Goal: Task Accomplishment & Management: Manage account settings

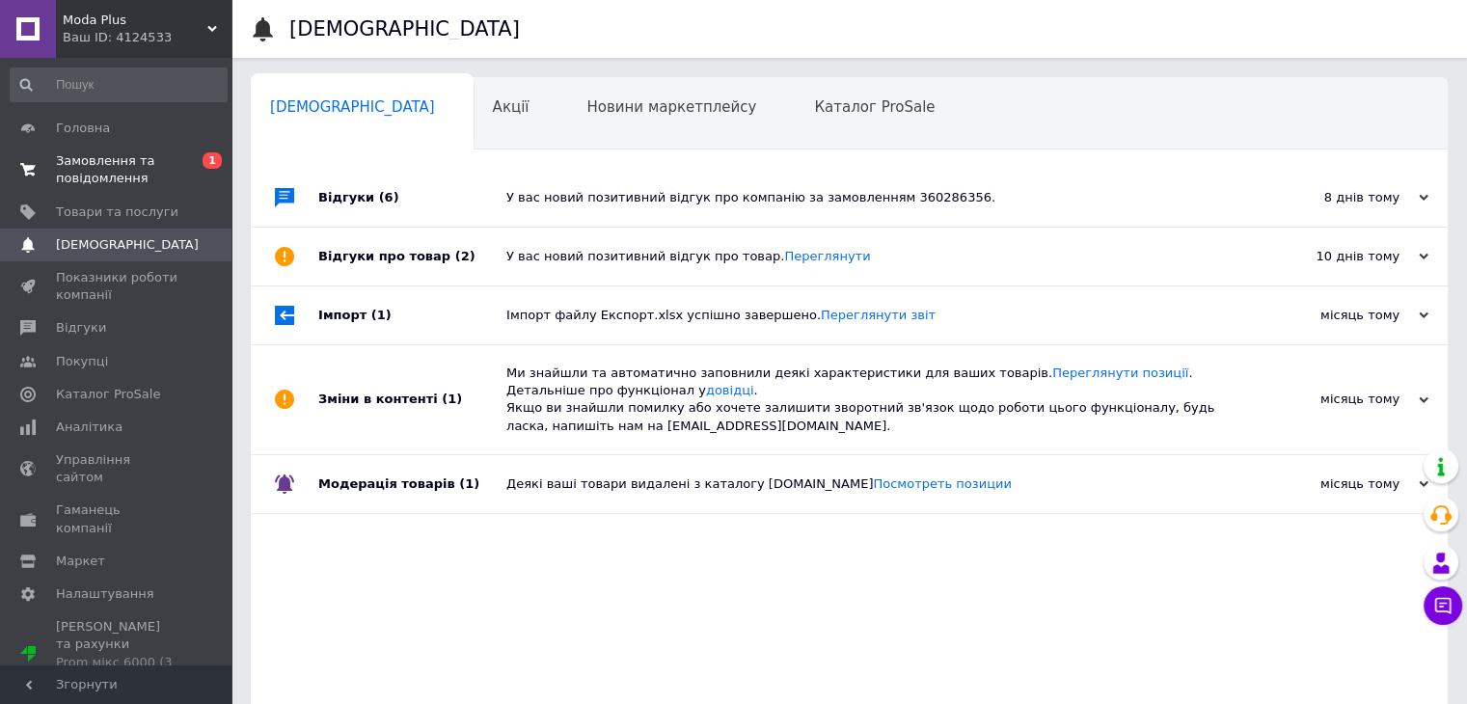
click at [77, 167] on span "Замовлення та повідомлення" at bounding box center [117, 169] width 122 height 35
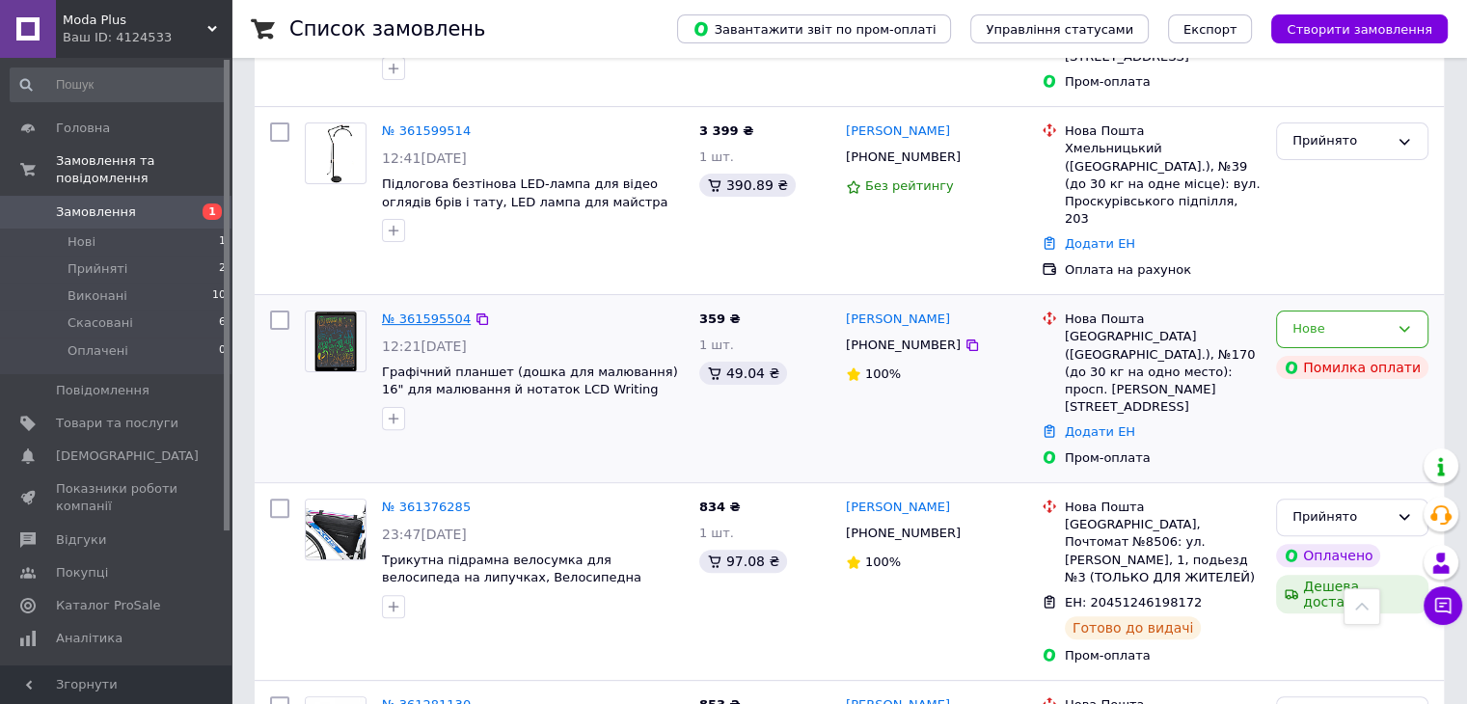
scroll to position [386, 0]
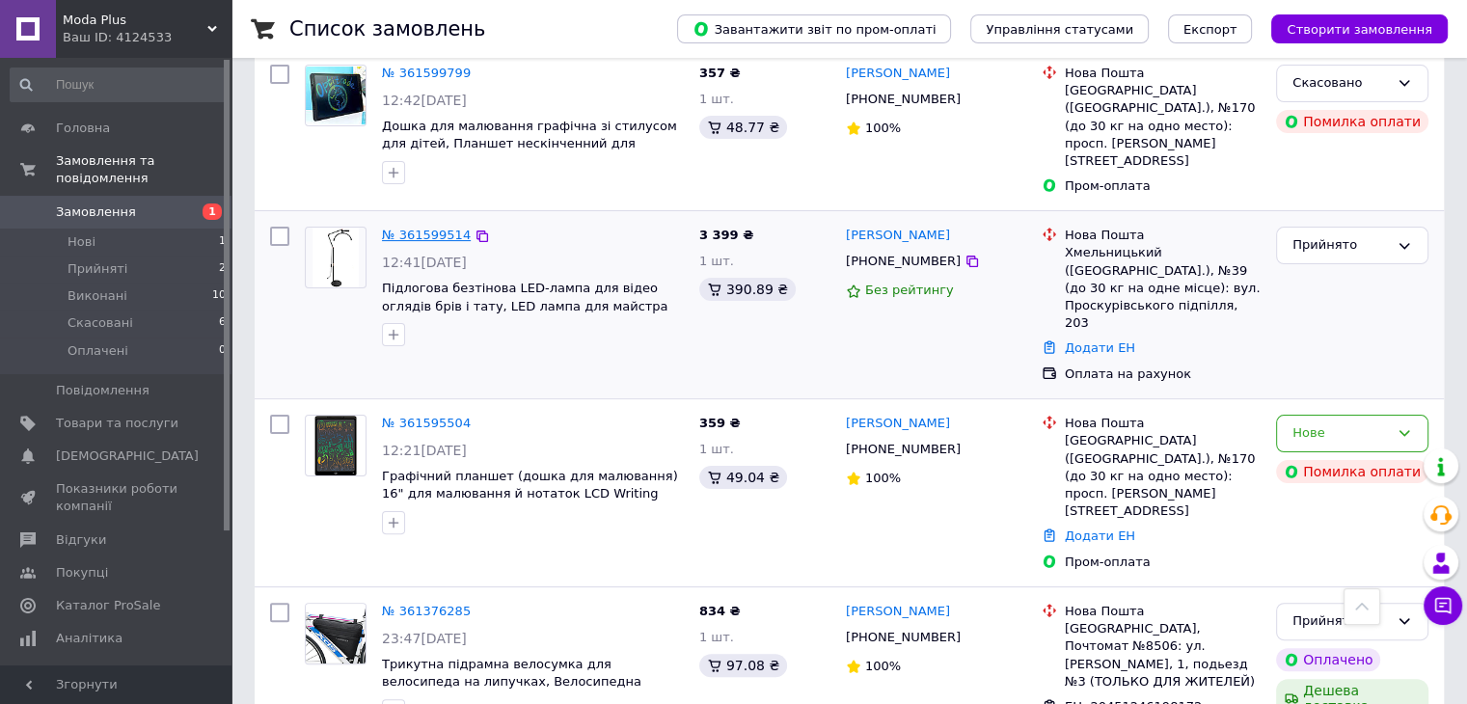
click at [434, 228] on link "№ 361599514" at bounding box center [426, 235] width 89 height 14
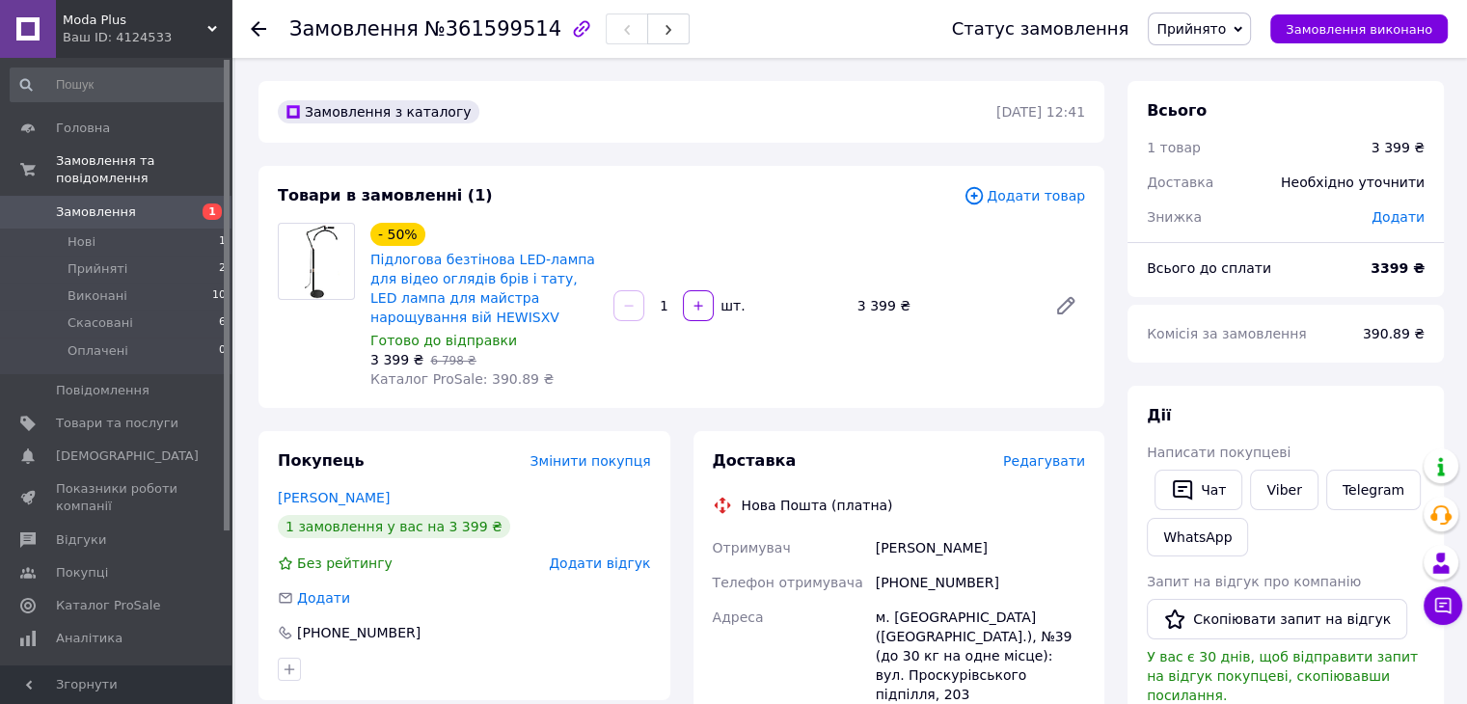
click at [258, 21] on use at bounding box center [258, 28] width 15 height 15
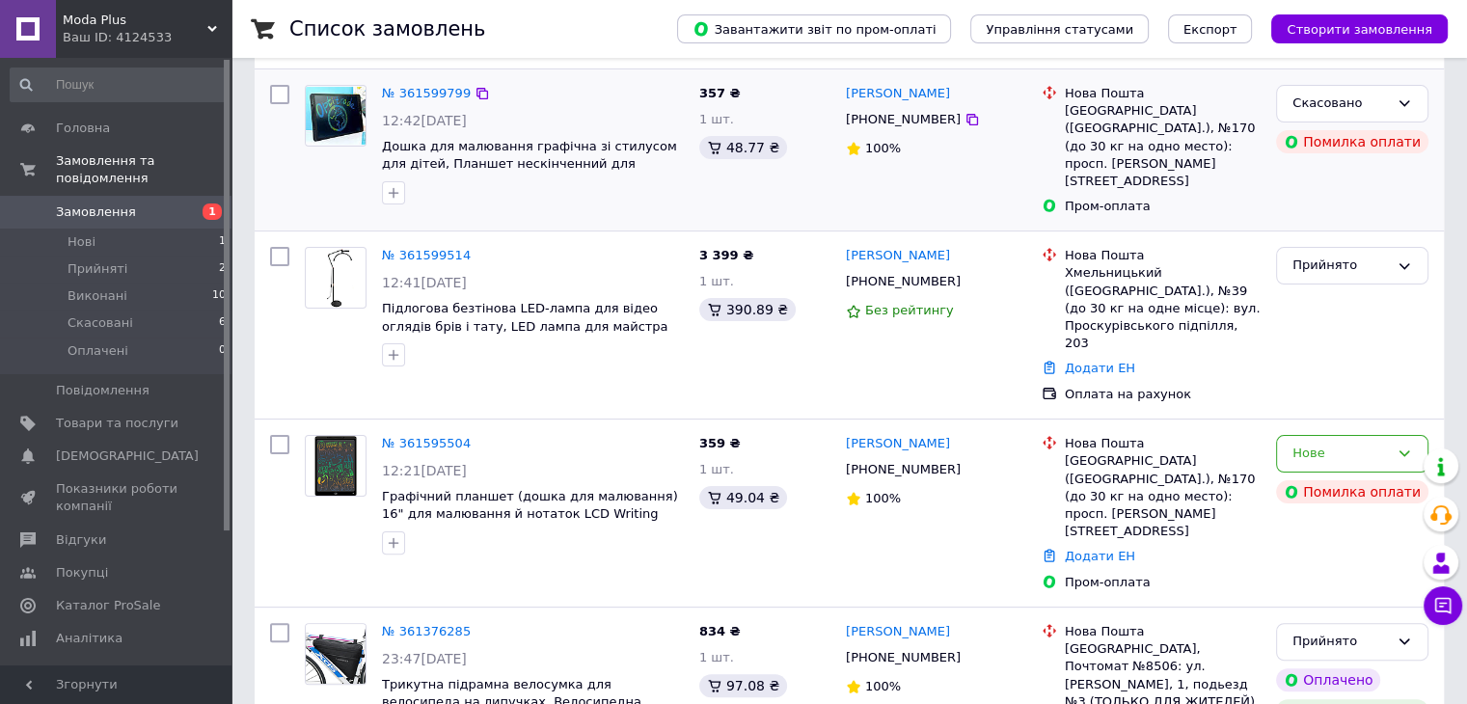
scroll to position [482, 0]
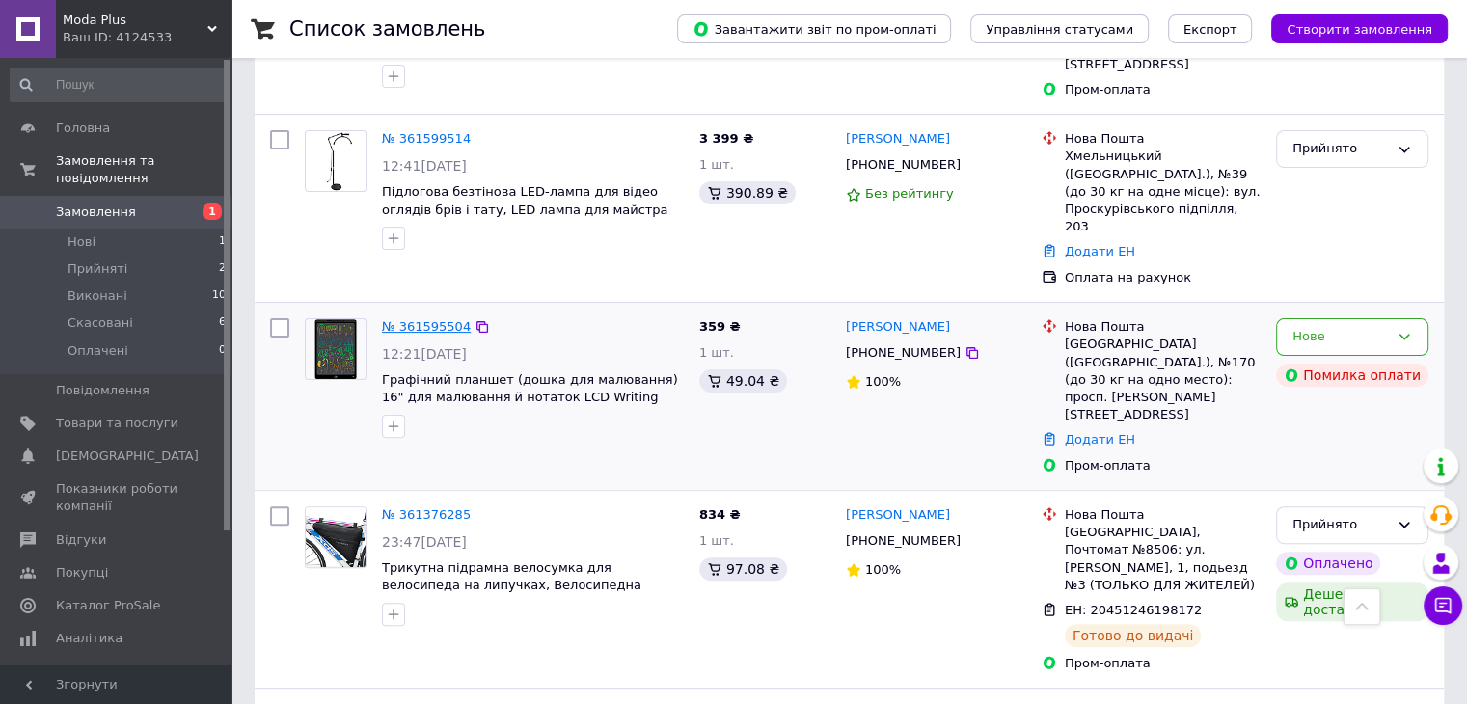
click at [432, 319] on link "№ 361595504" at bounding box center [426, 326] width 89 height 14
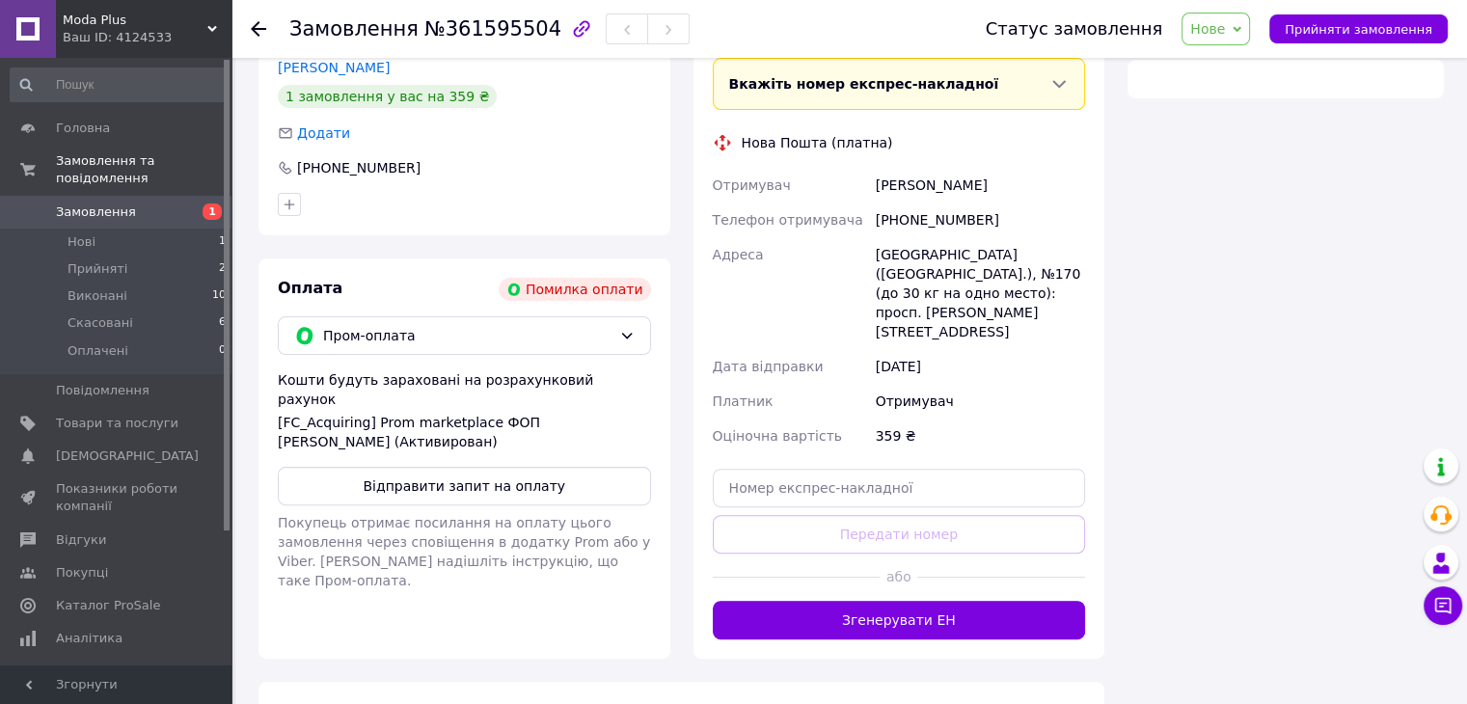
scroll to position [482, 0]
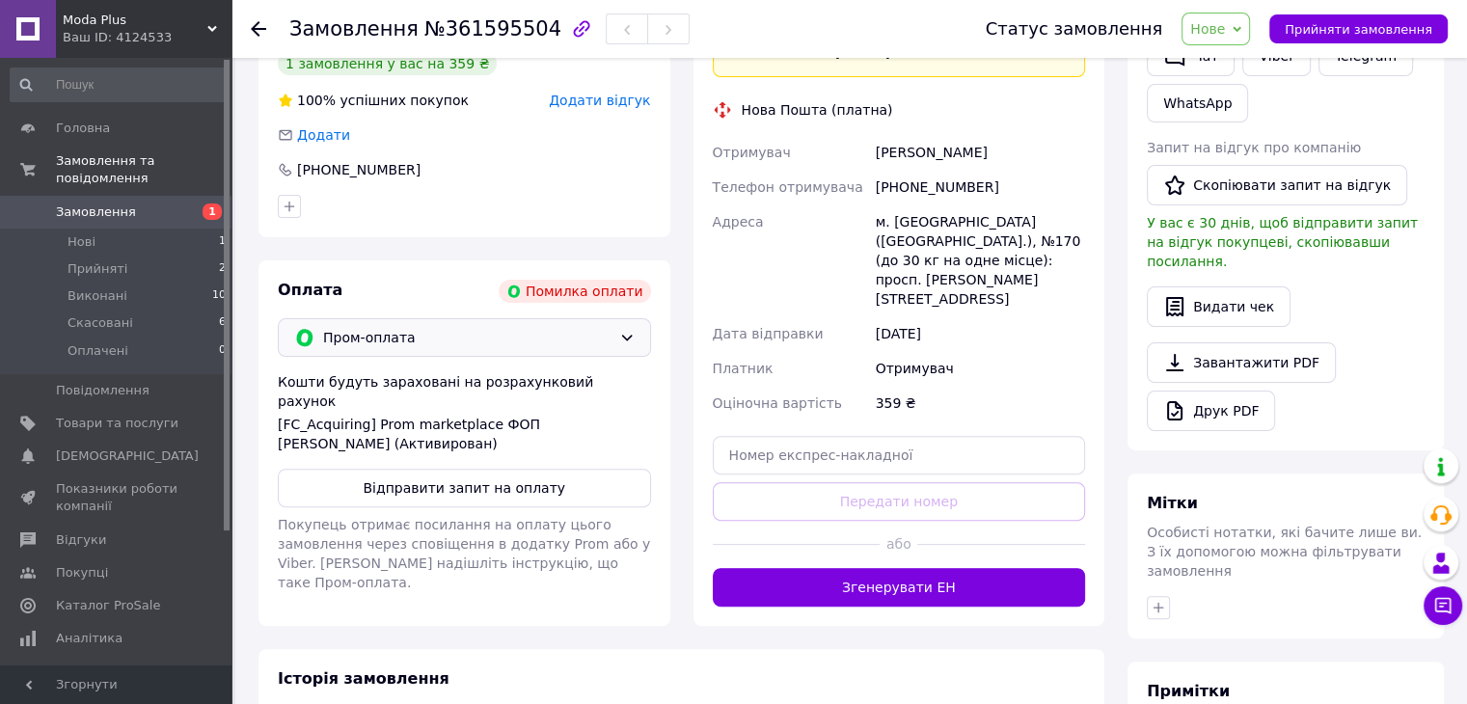
click at [560, 345] on span "Пром-оплата" at bounding box center [467, 337] width 288 height 21
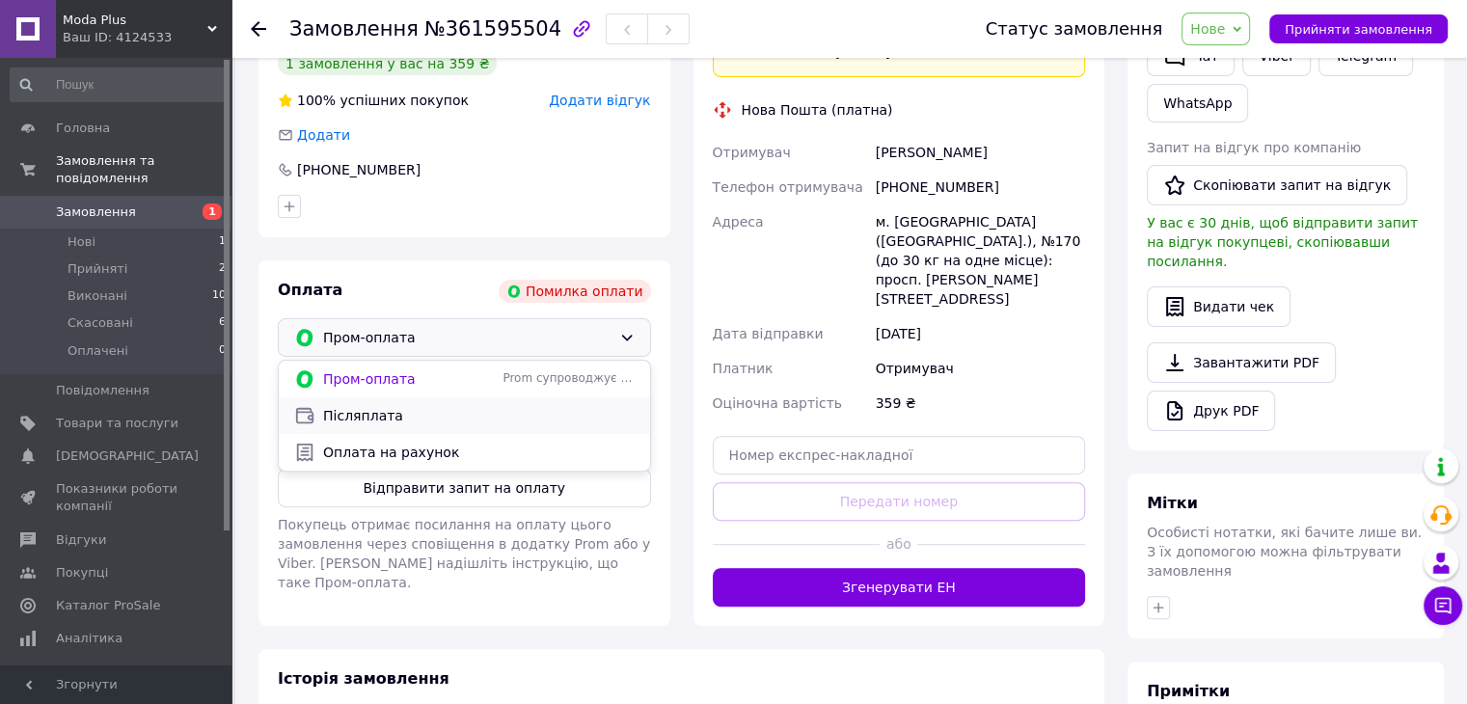
click at [383, 425] on span "Післяплата" at bounding box center [478, 415] width 311 height 19
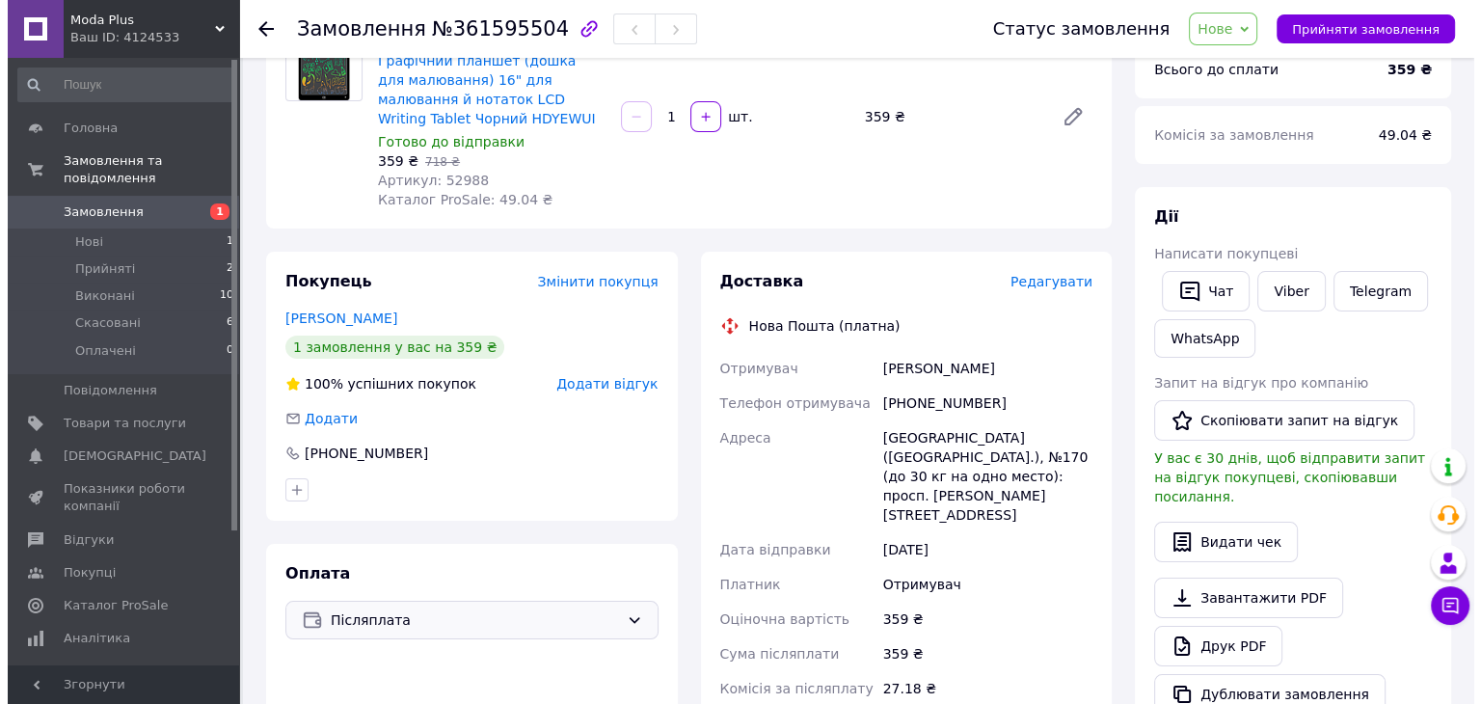
scroll to position [193, 0]
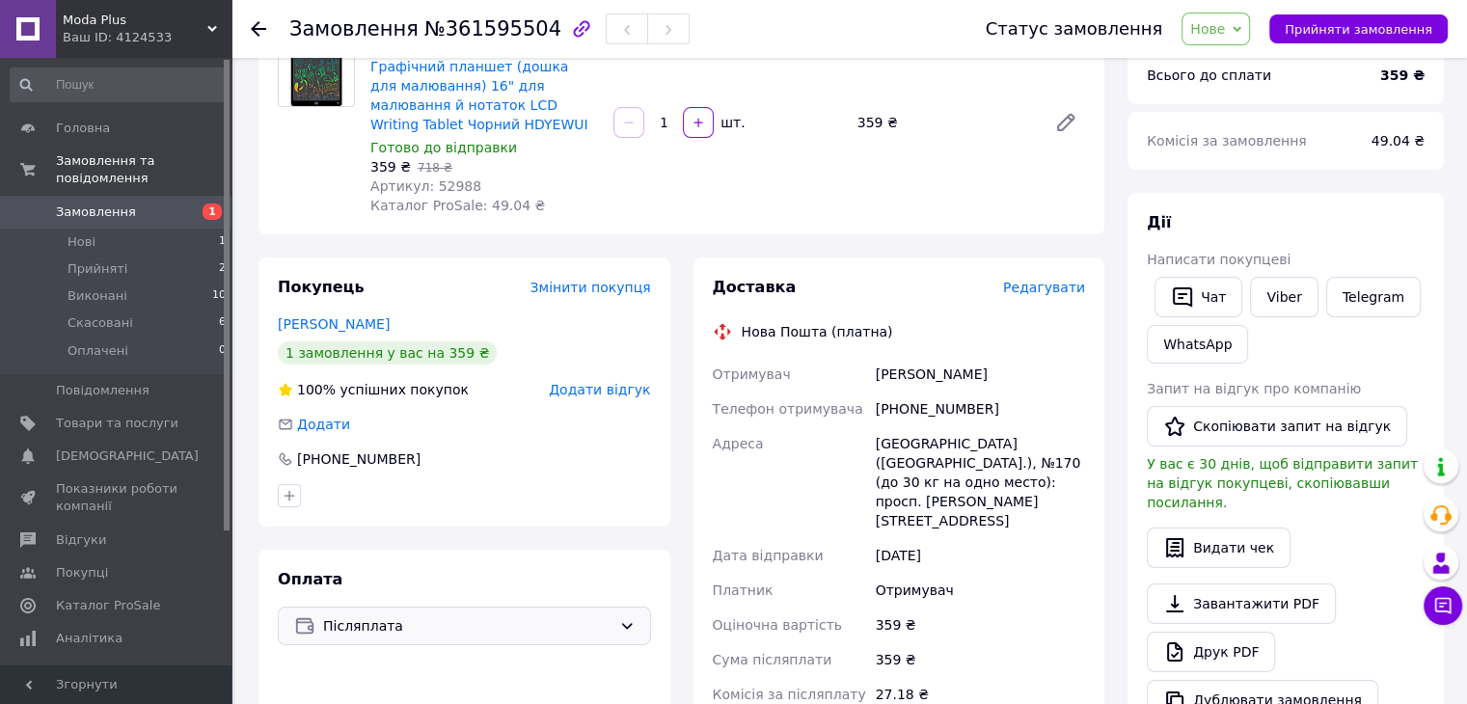
click at [1066, 290] on span "Редагувати" at bounding box center [1044, 287] width 82 height 15
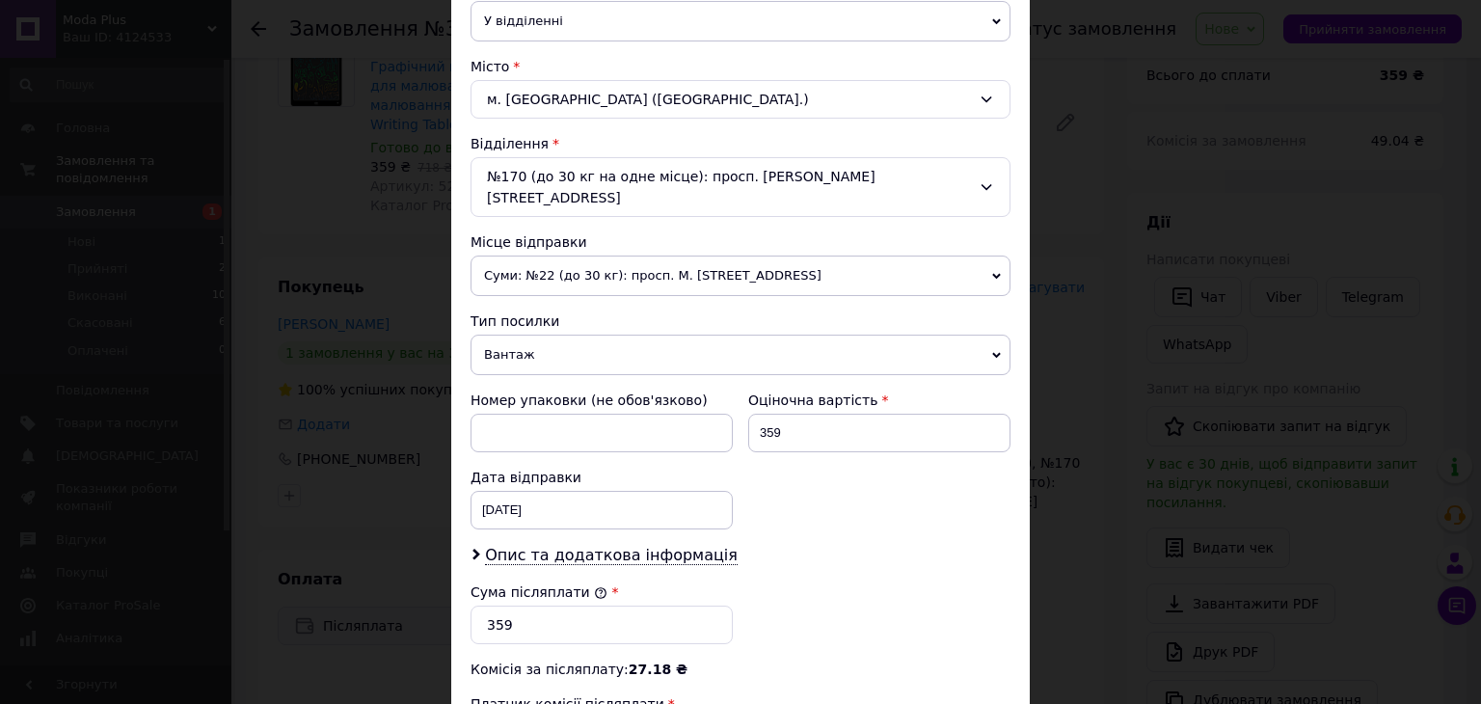
scroll to position [579, 0]
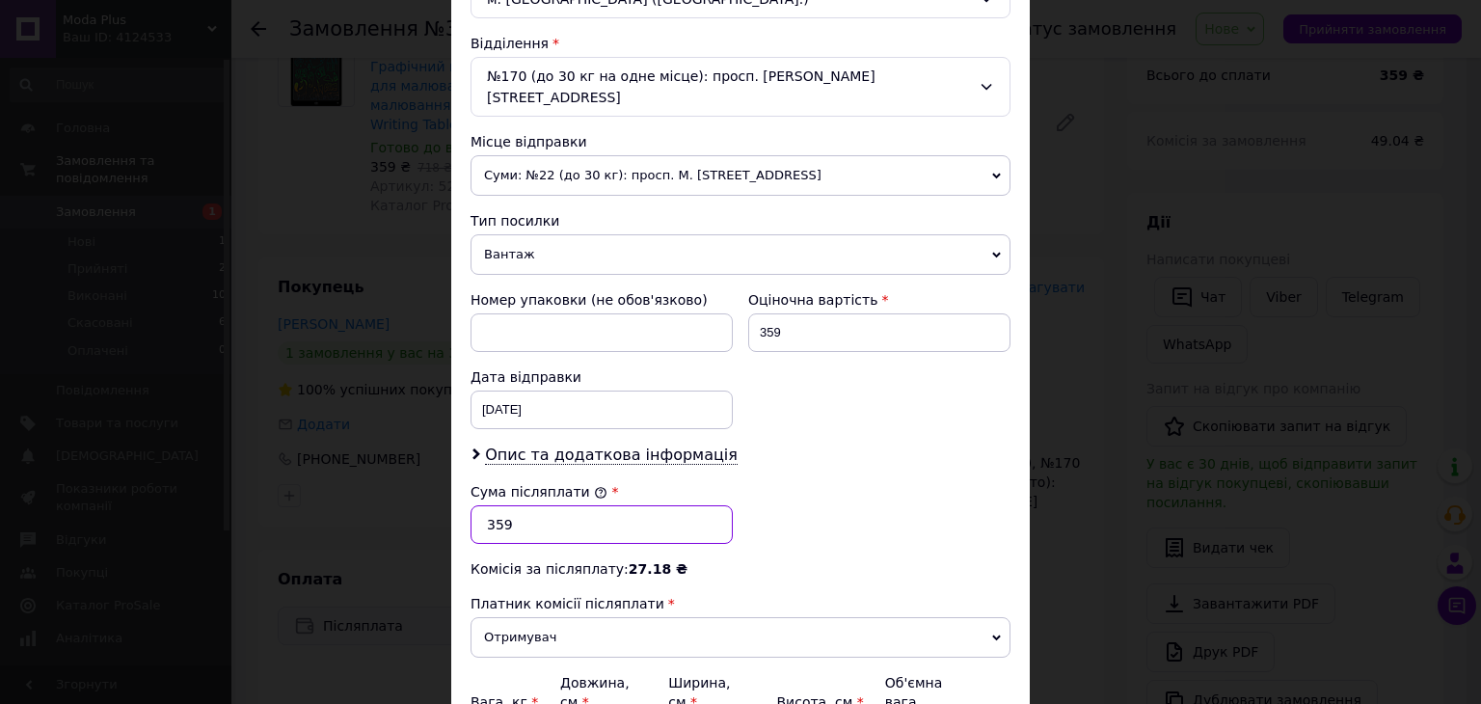
drag, startPoint x: 514, startPoint y: 499, endPoint x: 483, endPoint y: 506, distance: 31.8
click at [483, 506] on input "359" at bounding box center [602, 524] width 262 height 39
drag, startPoint x: 509, startPoint y: 499, endPoint x: 482, endPoint y: 499, distance: 27.0
click at [482, 505] on input "200" at bounding box center [602, 524] width 262 height 39
type input "1200"
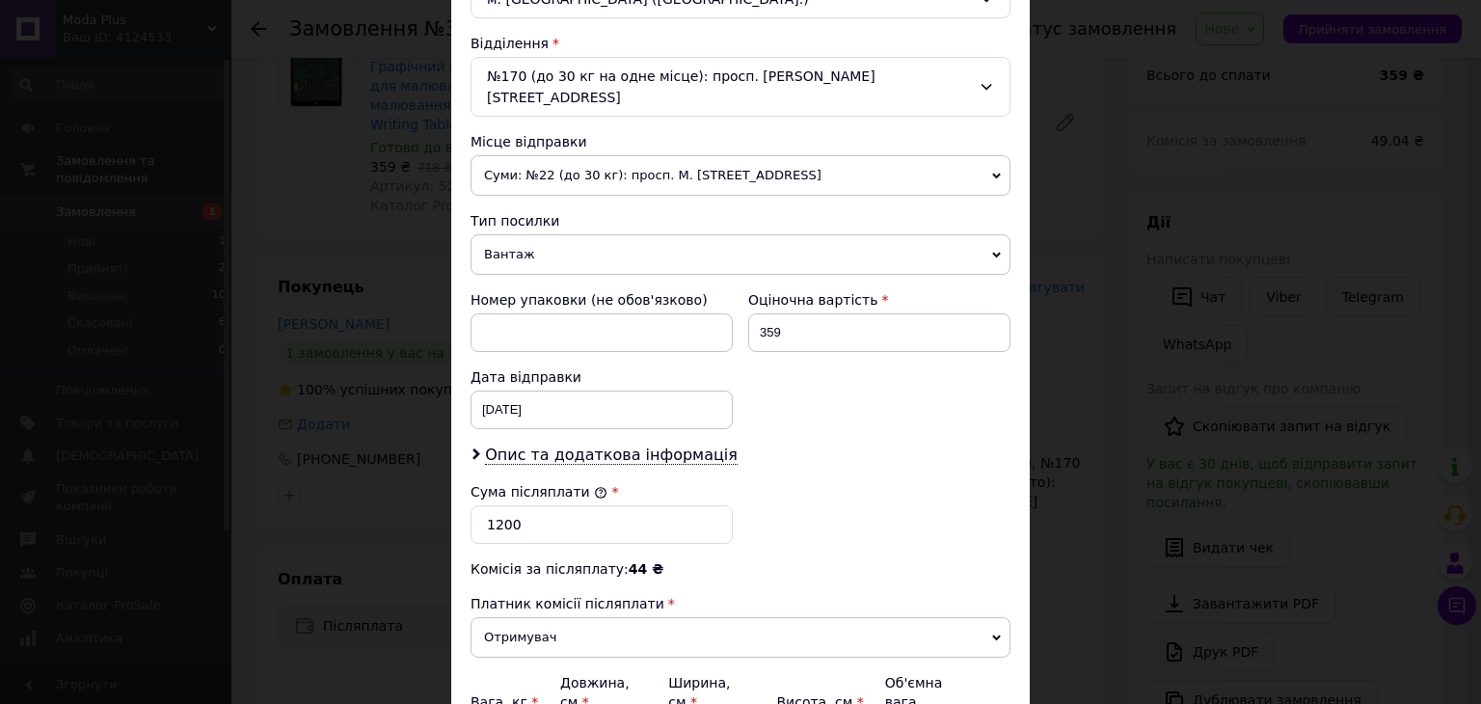
click at [828, 474] on div "Сума післяплати * 1200" at bounding box center [740, 512] width 555 height 77
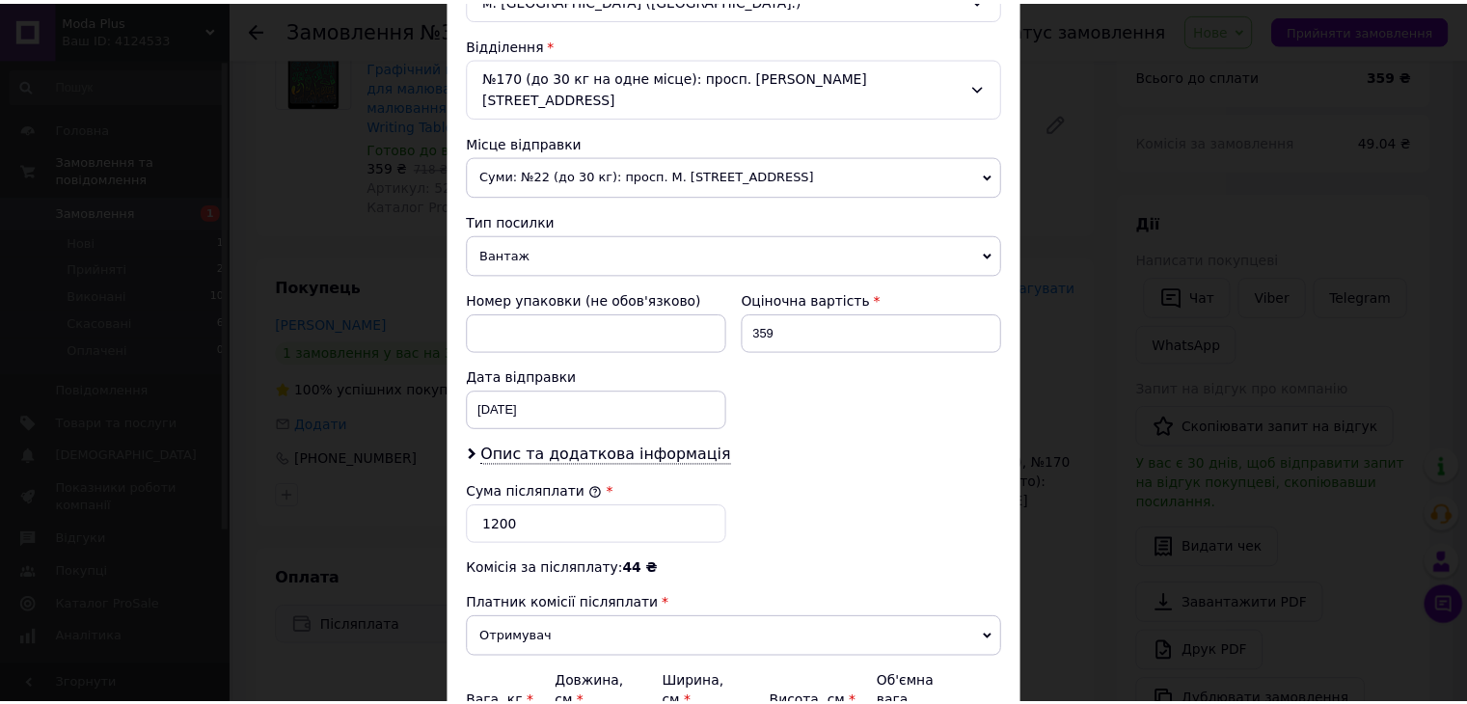
scroll to position [762, 0]
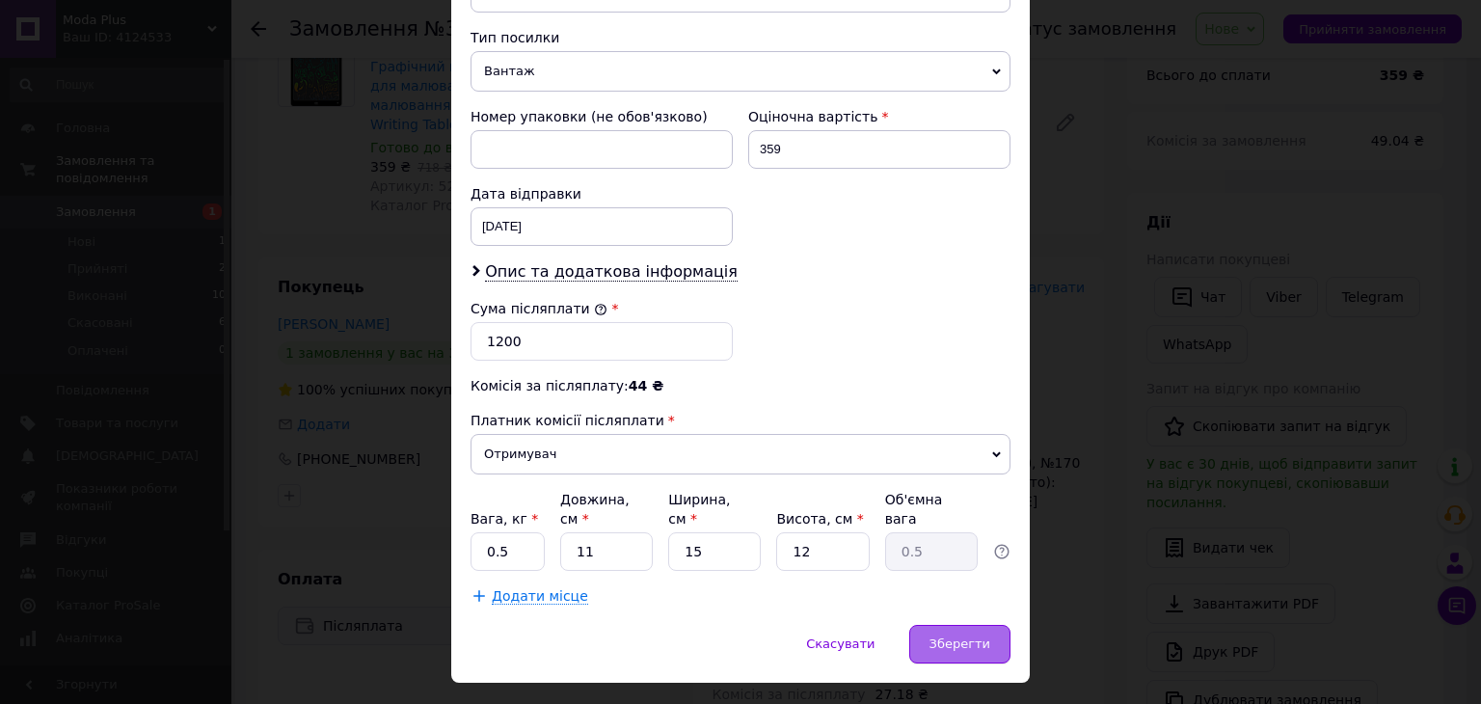
click at [948, 636] on span "Зберегти" at bounding box center [960, 643] width 61 height 14
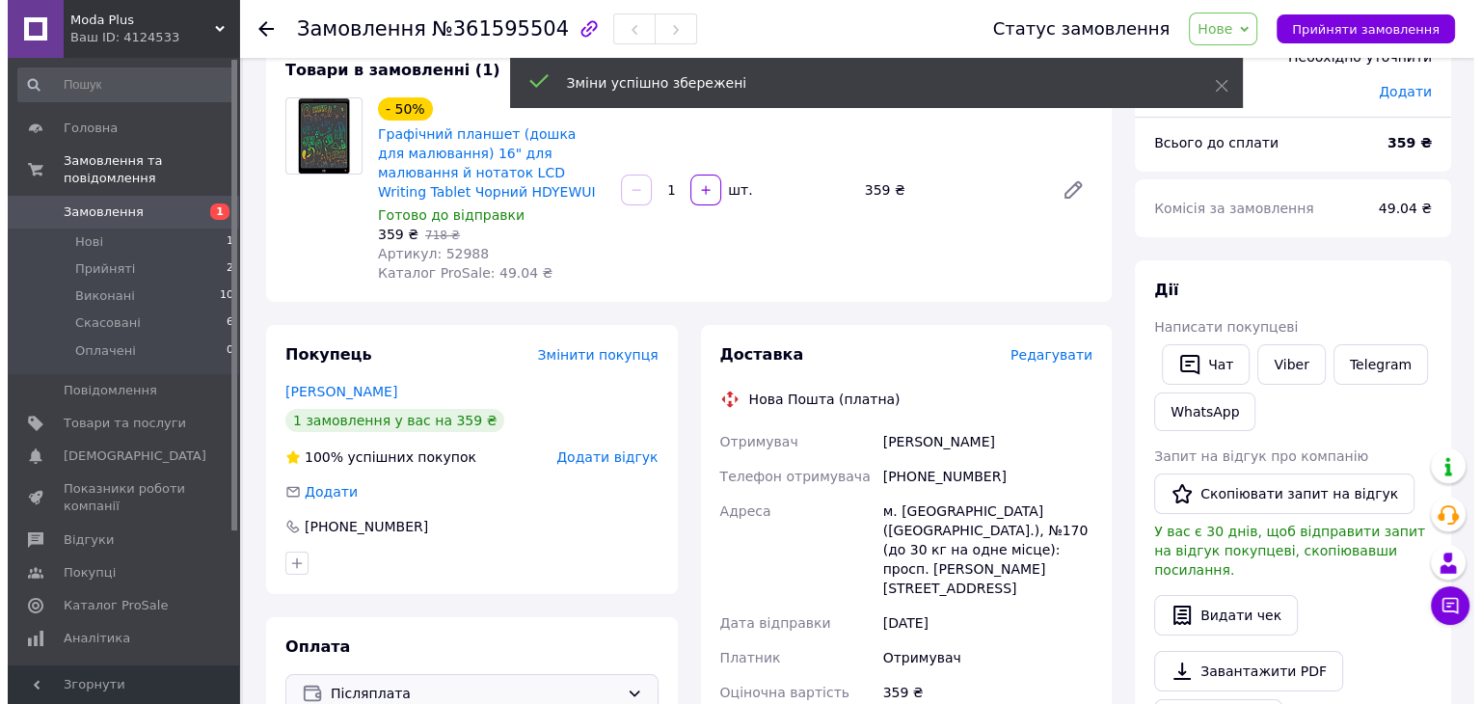
scroll to position [0, 0]
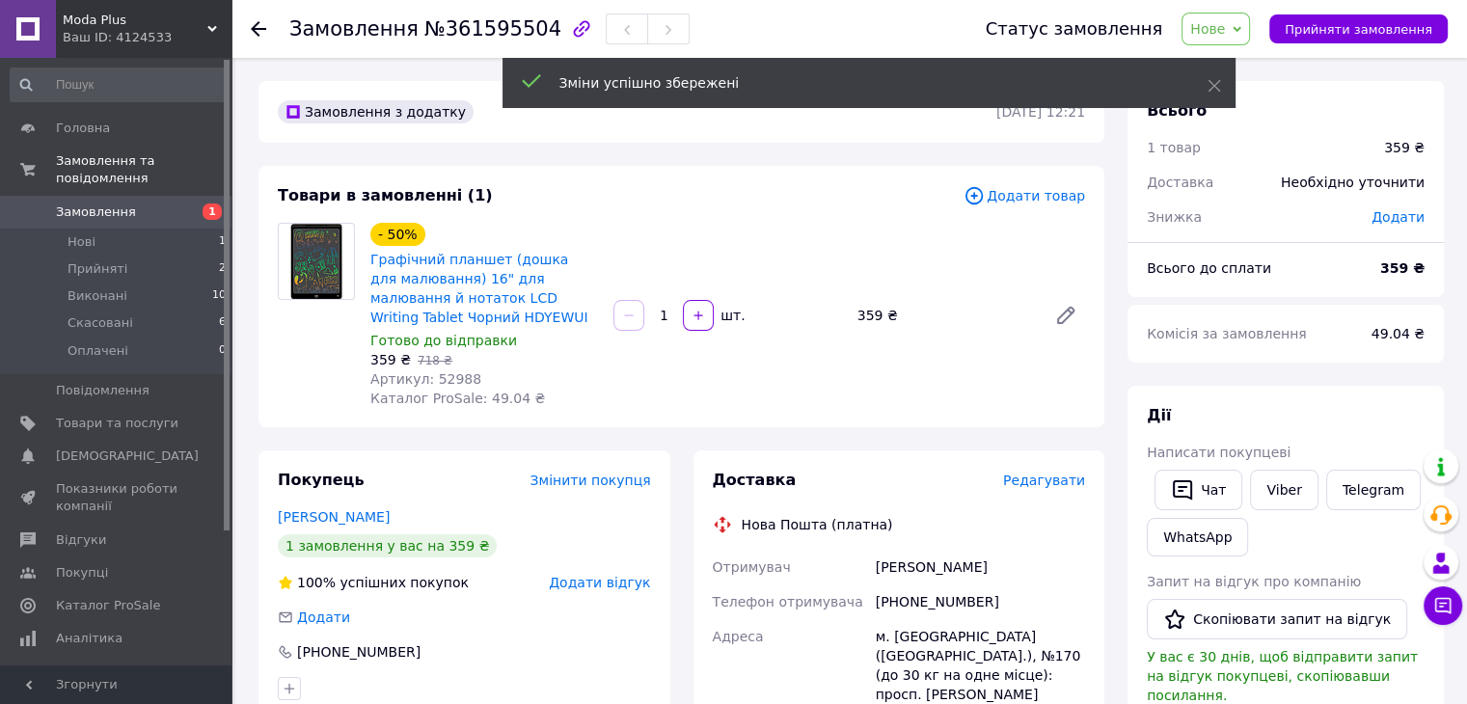
click at [1039, 487] on span "Редагувати" at bounding box center [1044, 479] width 82 height 15
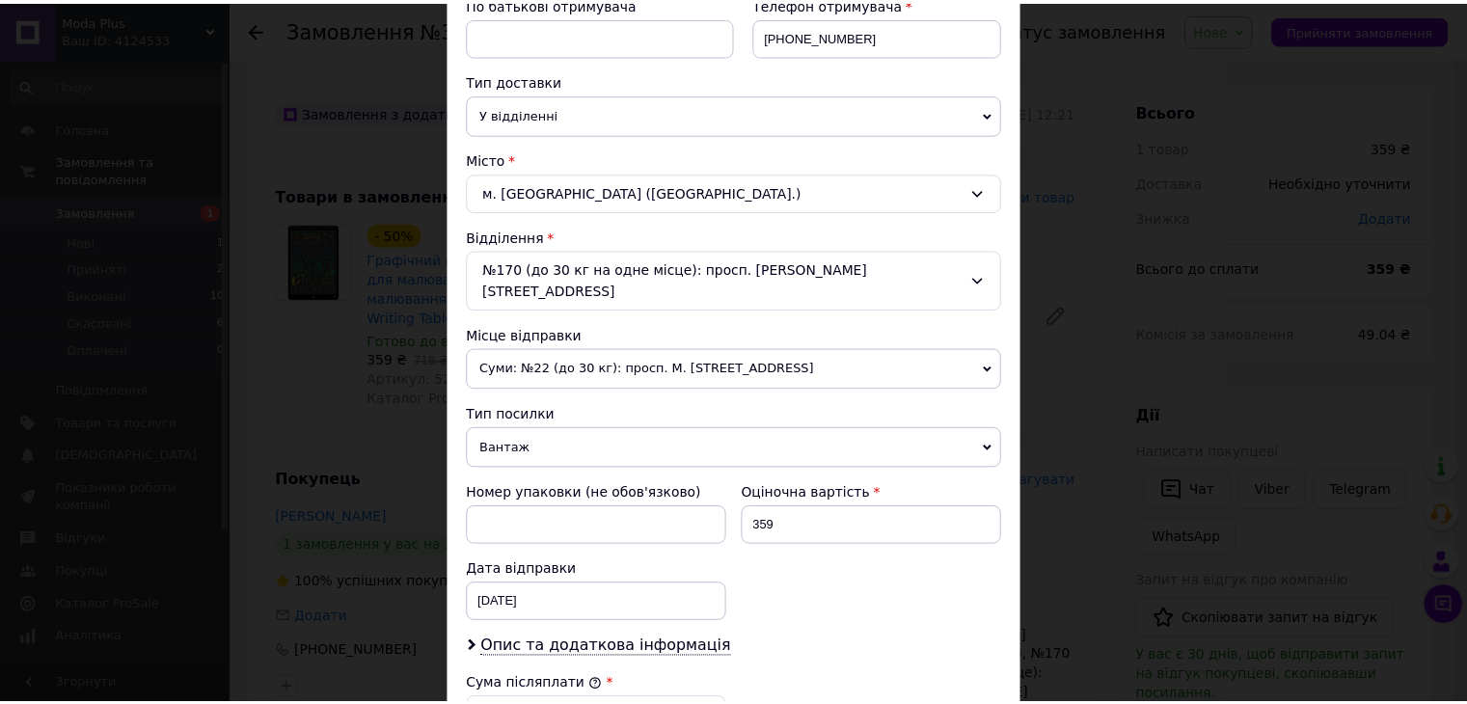
scroll to position [762, 0]
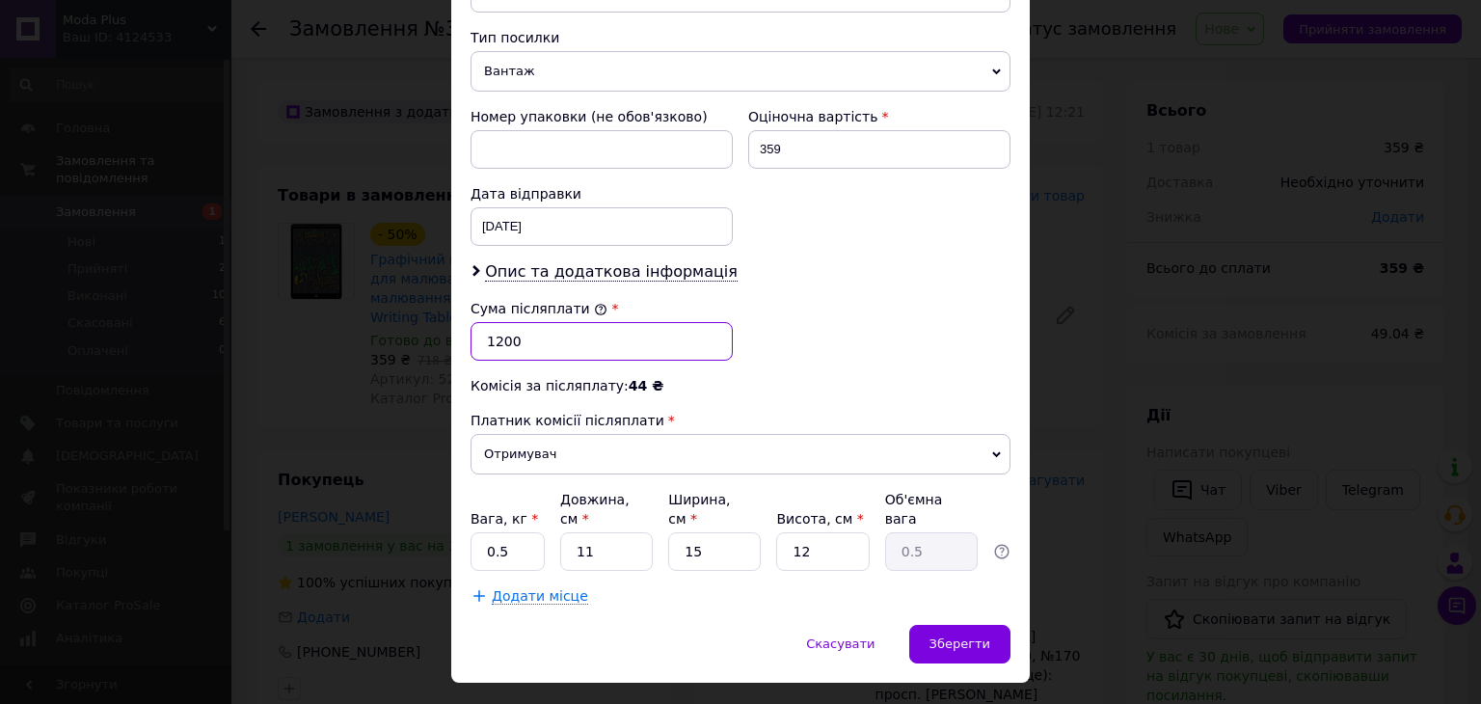
drag, startPoint x: 528, startPoint y: 313, endPoint x: 465, endPoint y: 324, distance: 64.5
click at [465, 324] on div "Сума післяплати * 1200" at bounding box center [602, 329] width 278 height 77
type input "359"
click at [957, 636] on span "Зберегти" at bounding box center [960, 643] width 61 height 14
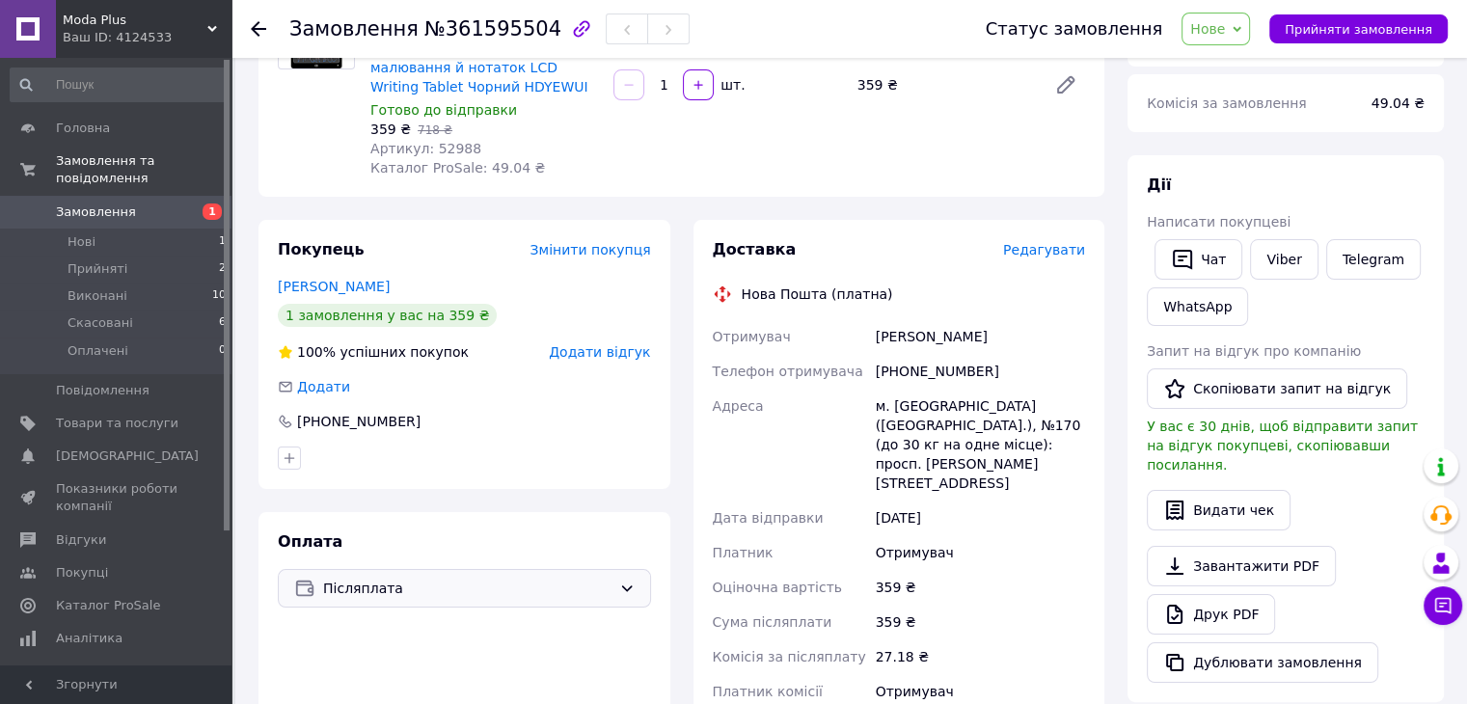
scroll to position [386, 0]
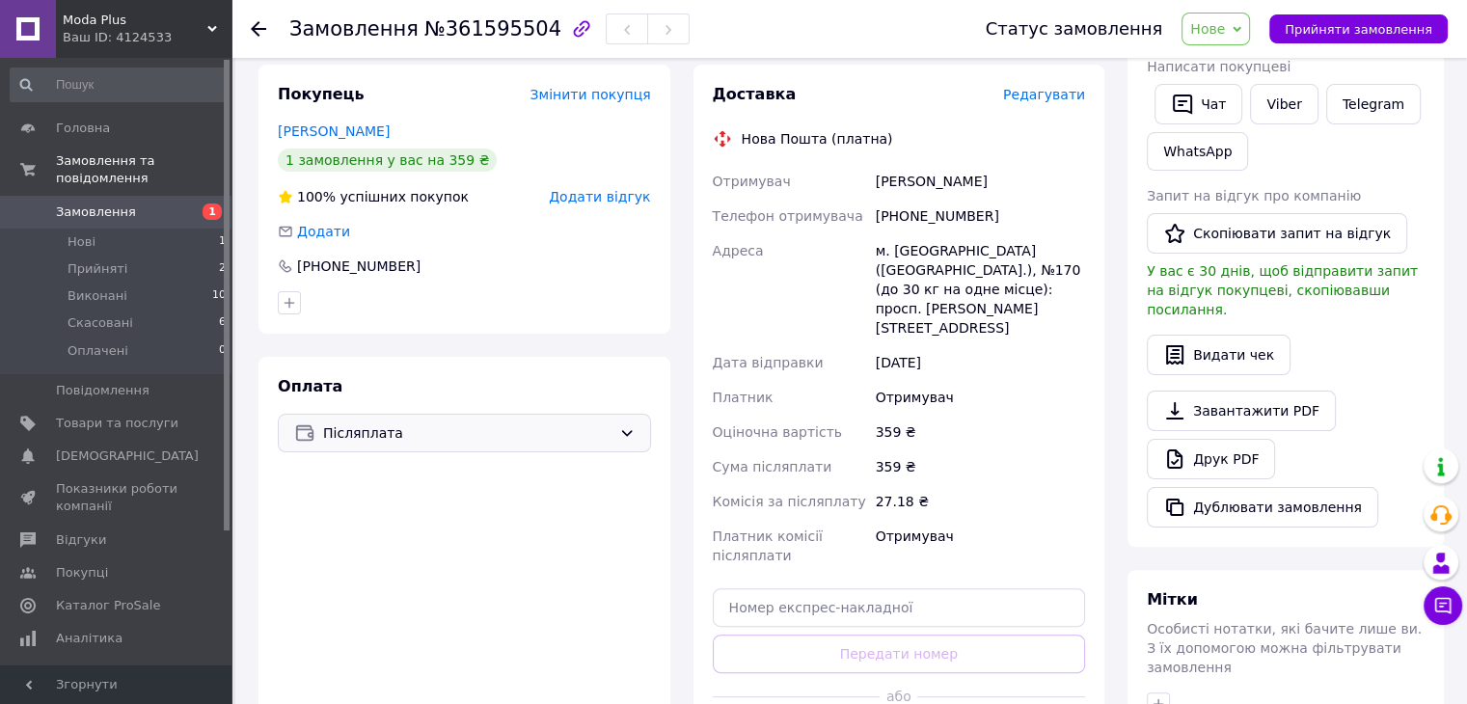
click at [546, 421] on div "Післяплата" at bounding box center [464, 433] width 373 height 39
click at [423, 513] on span "Пром-оплата" at bounding box center [409, 510] width 172 height 19
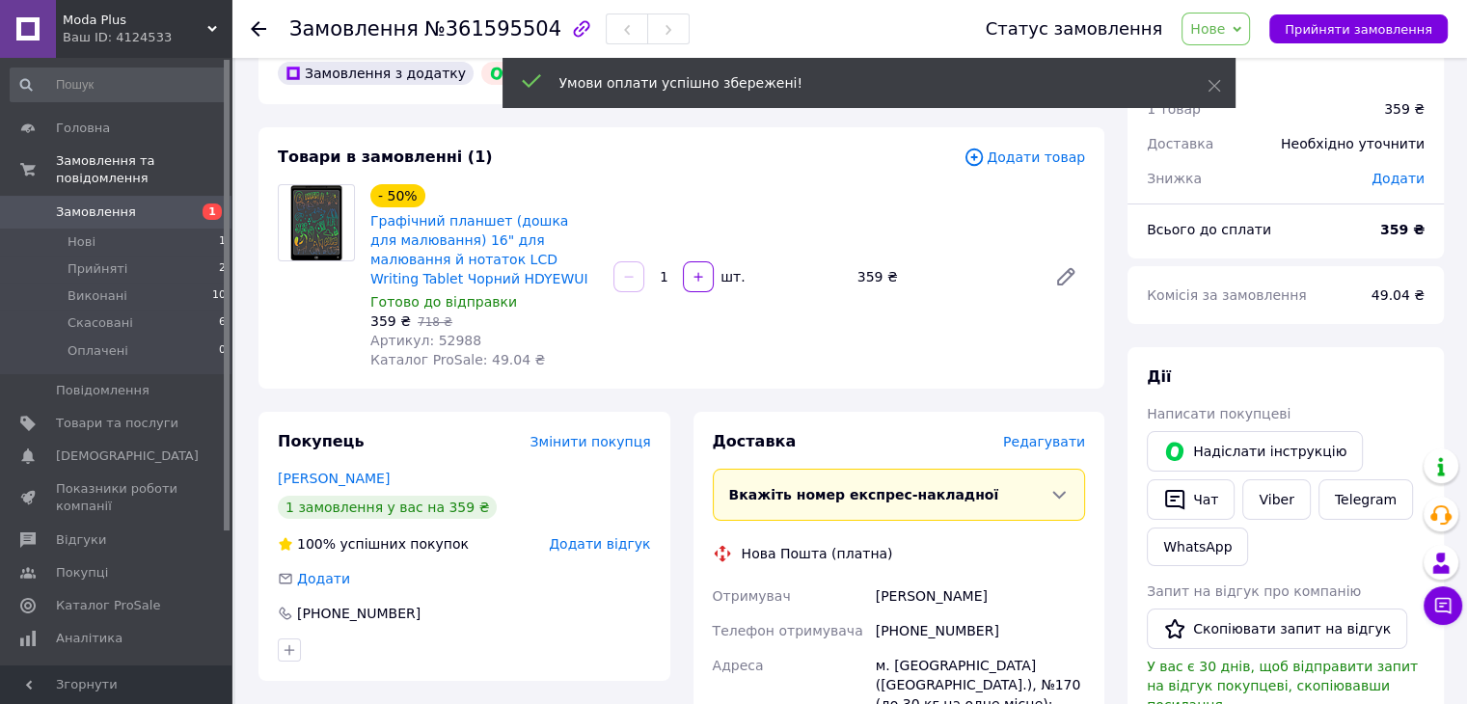
scroll to position [0, 0]
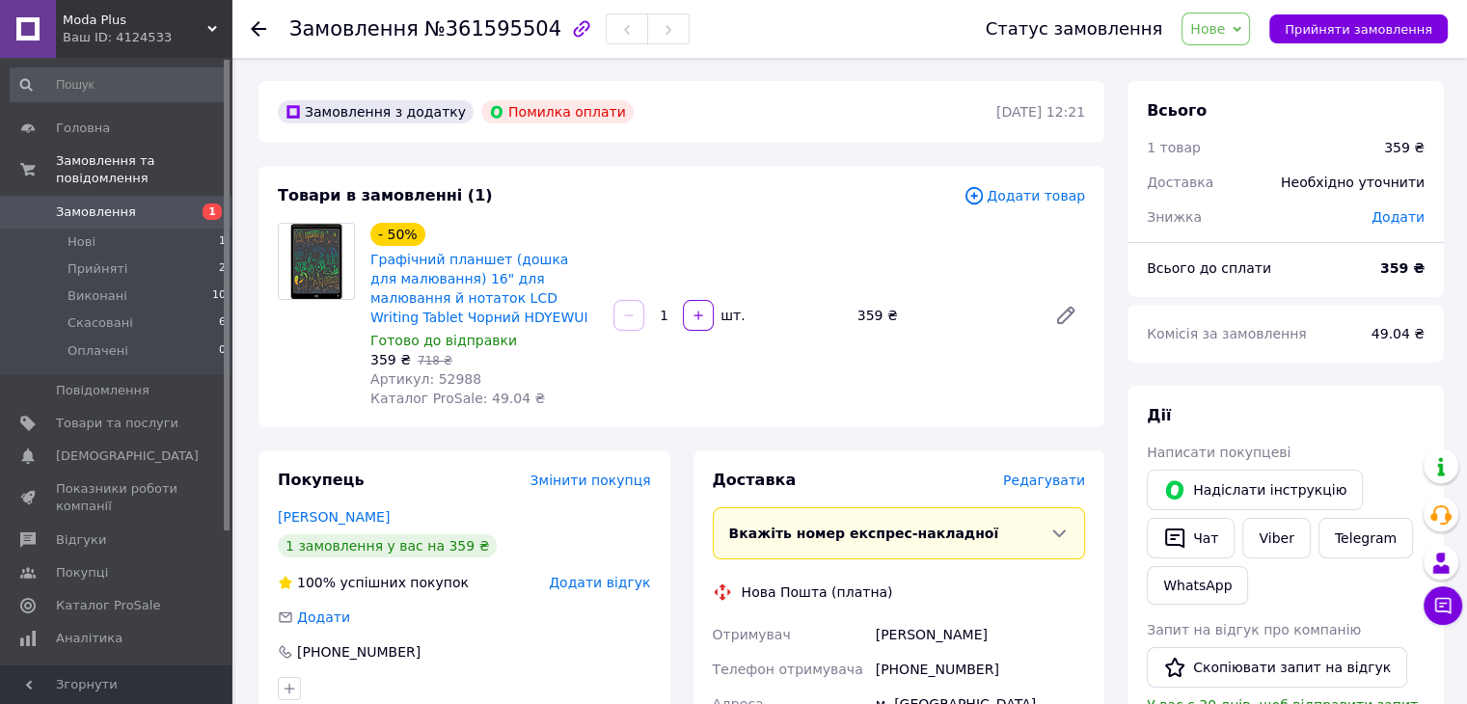
click at [89, 203] on span "Замовлення" at bounding box center [96, 211] width 80 height 17
